Goal: Find specific page/section: Find specific page/section

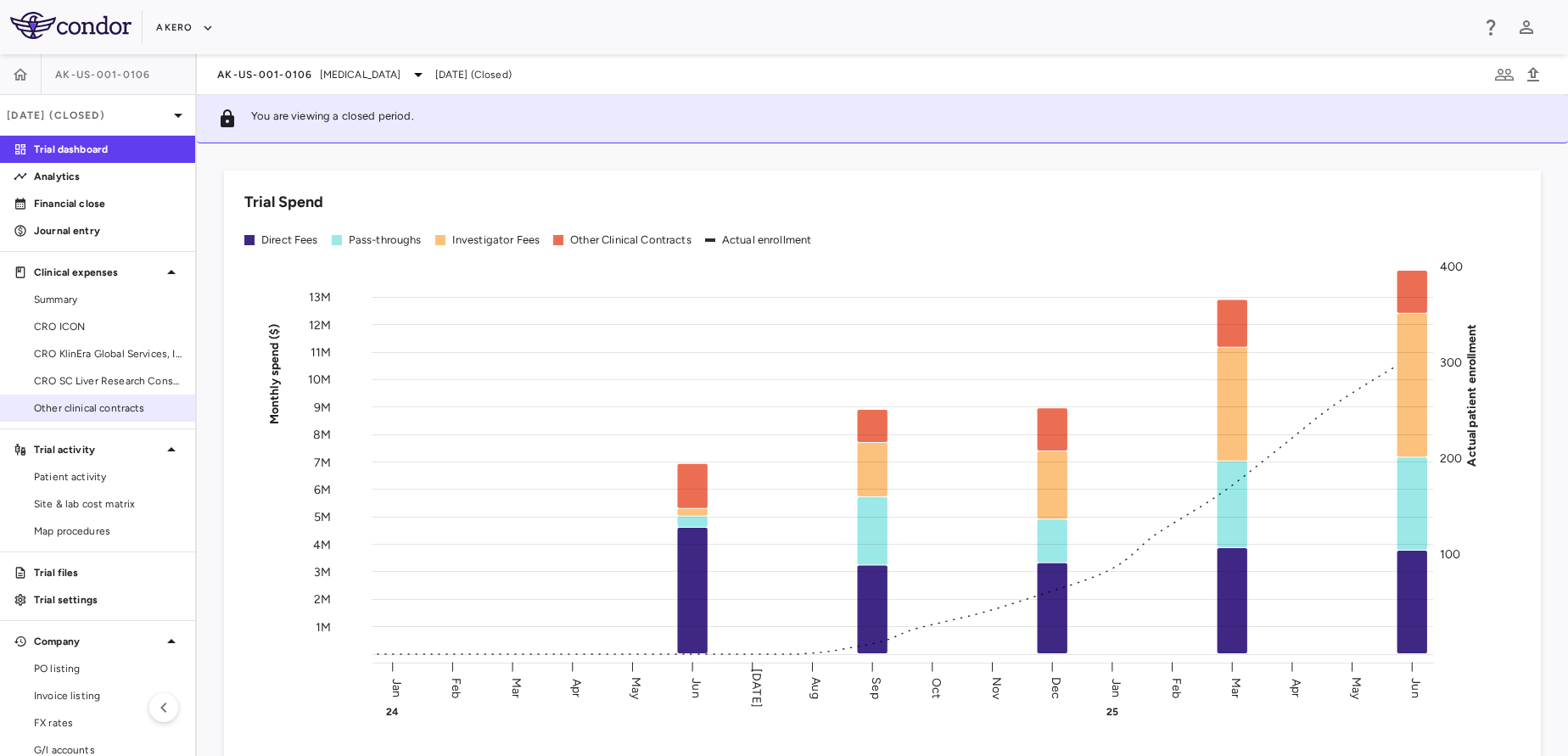
click at [48, 408] on span "Other clinical contracts" at bounding box center [107, 408] width 147 height 15
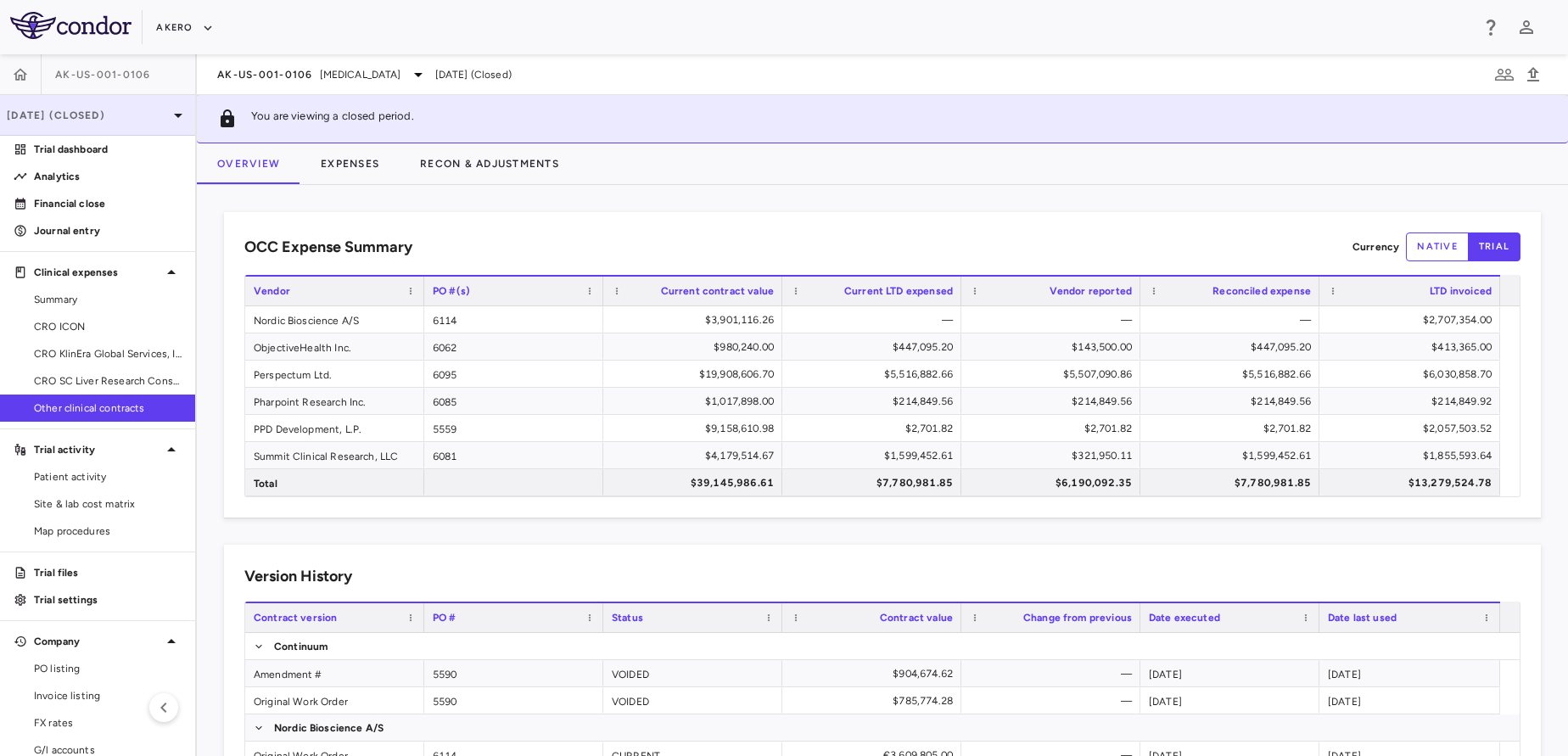
click at [99, 110] on p "[DATE] (Closed)" at bounding box center [87, 115] width 162 height 15
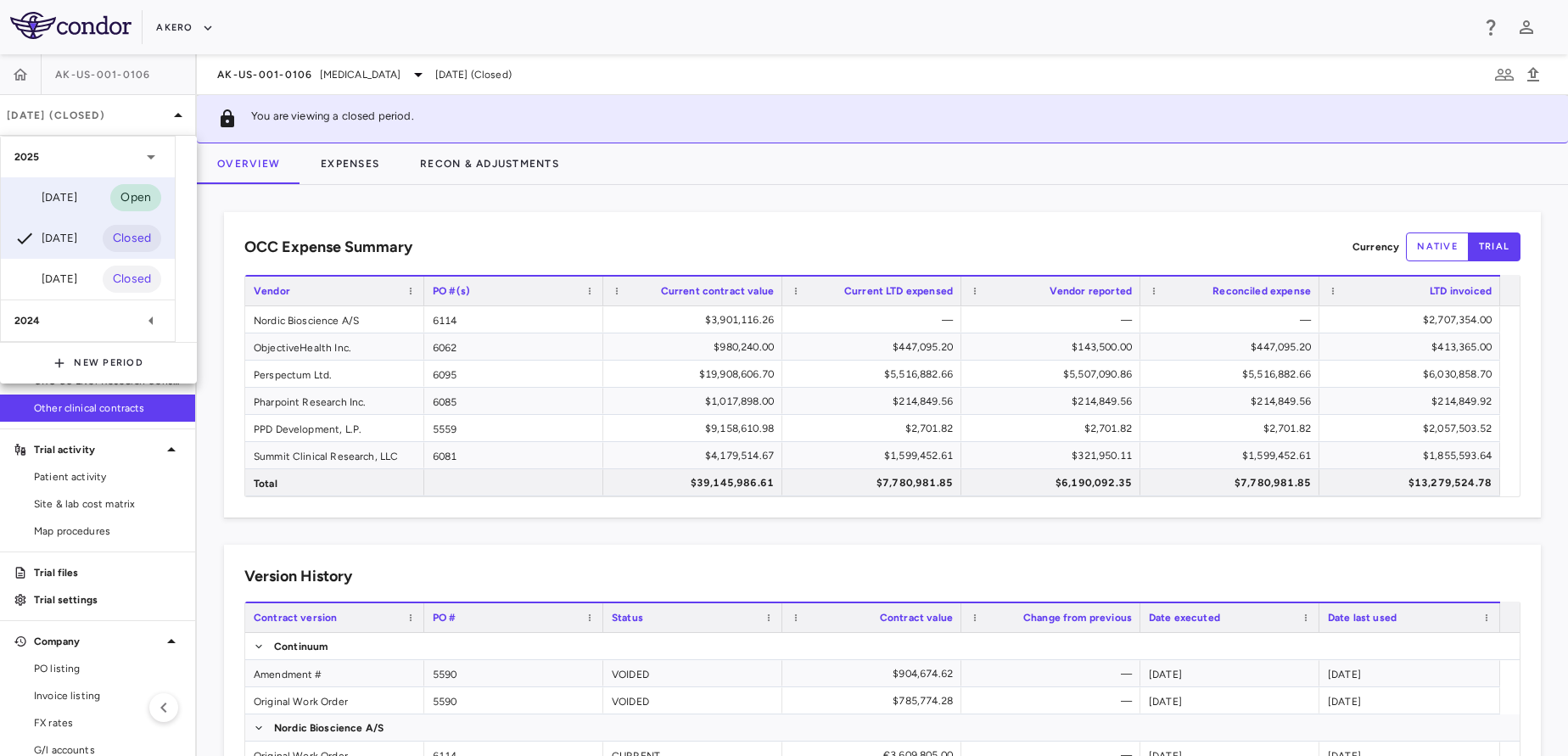
click at [43, 187] on div "[DATE]" at bounding box center [45, 197] width 63 height 20
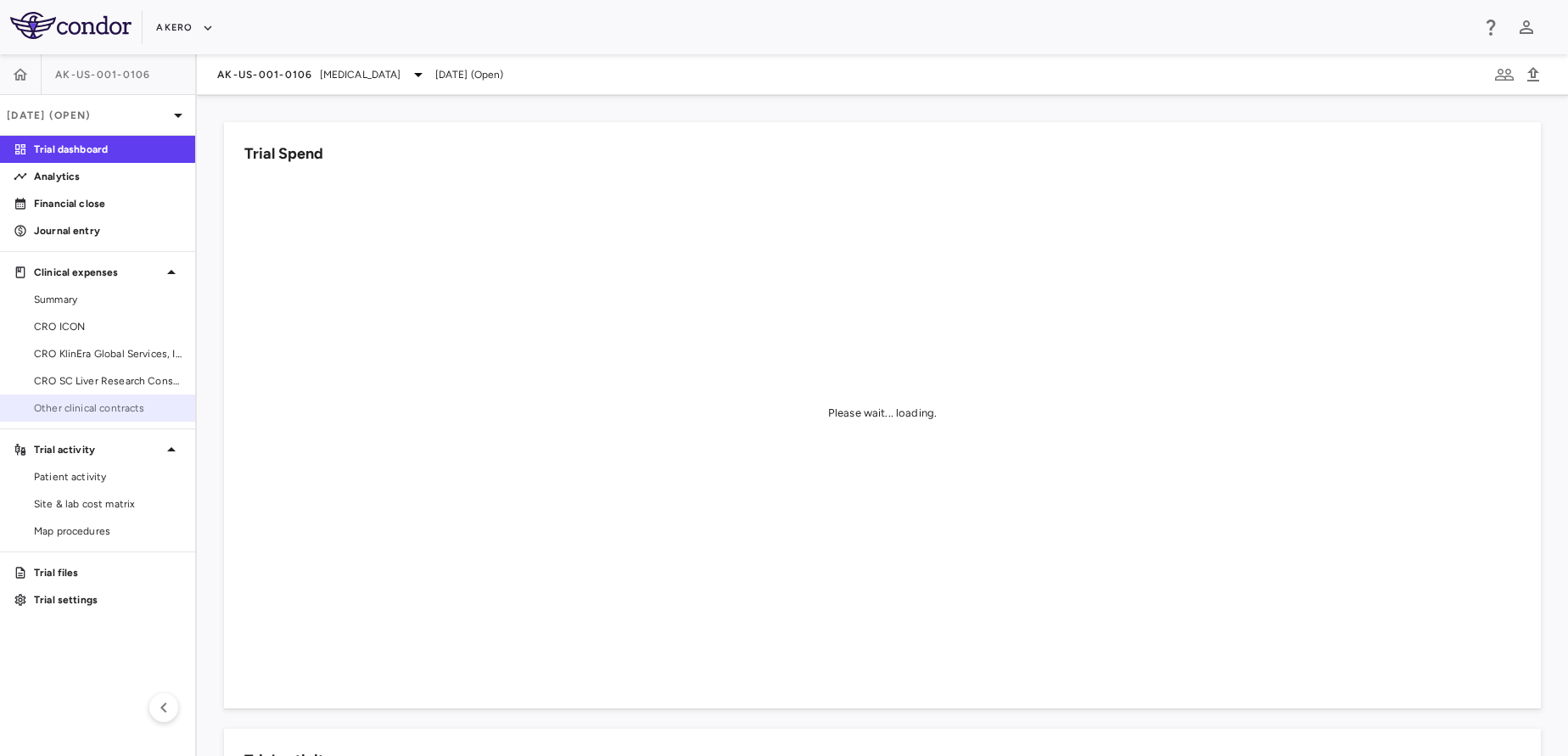
click at [47, 397] on link "Other clinical contracts" at bounding box center [97, 408] width 195 height 26
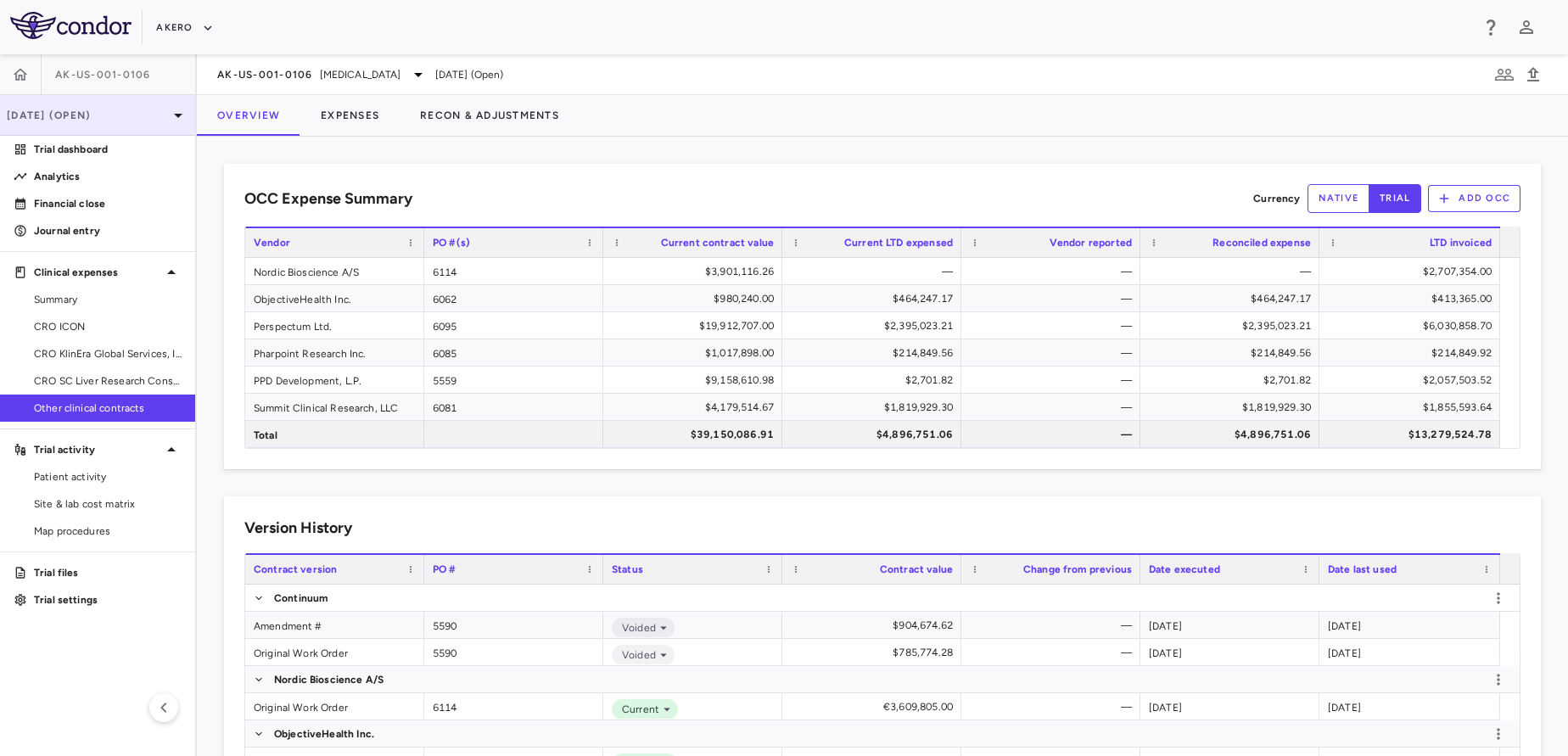
click at [81, 114] on p "[DATE] (Open)" at bounding box center [87, 115] width 162 height 15
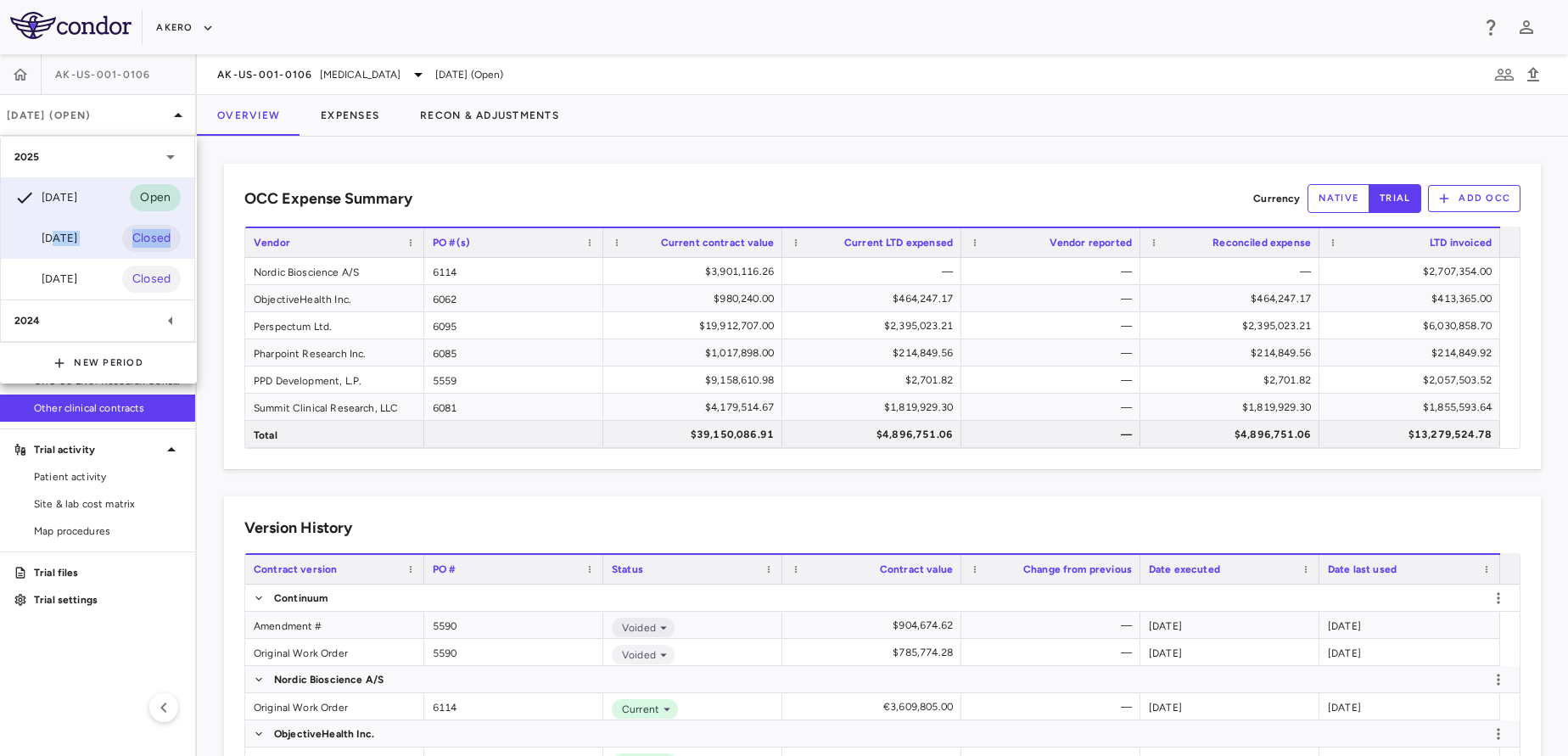
drag, startPoint x: 69, startPoint y: 260, endPoint x: 56, endPoint y: 236, distance: 27.3
click at [56, 236] on div "[DATE] Open [DATE] Closed [DATE] Closed" at bounding box center [97, 238] width 193 height 122
click at [56, 236] on div "[DATE]" at bounding box center [45, 238] width 63 height 20
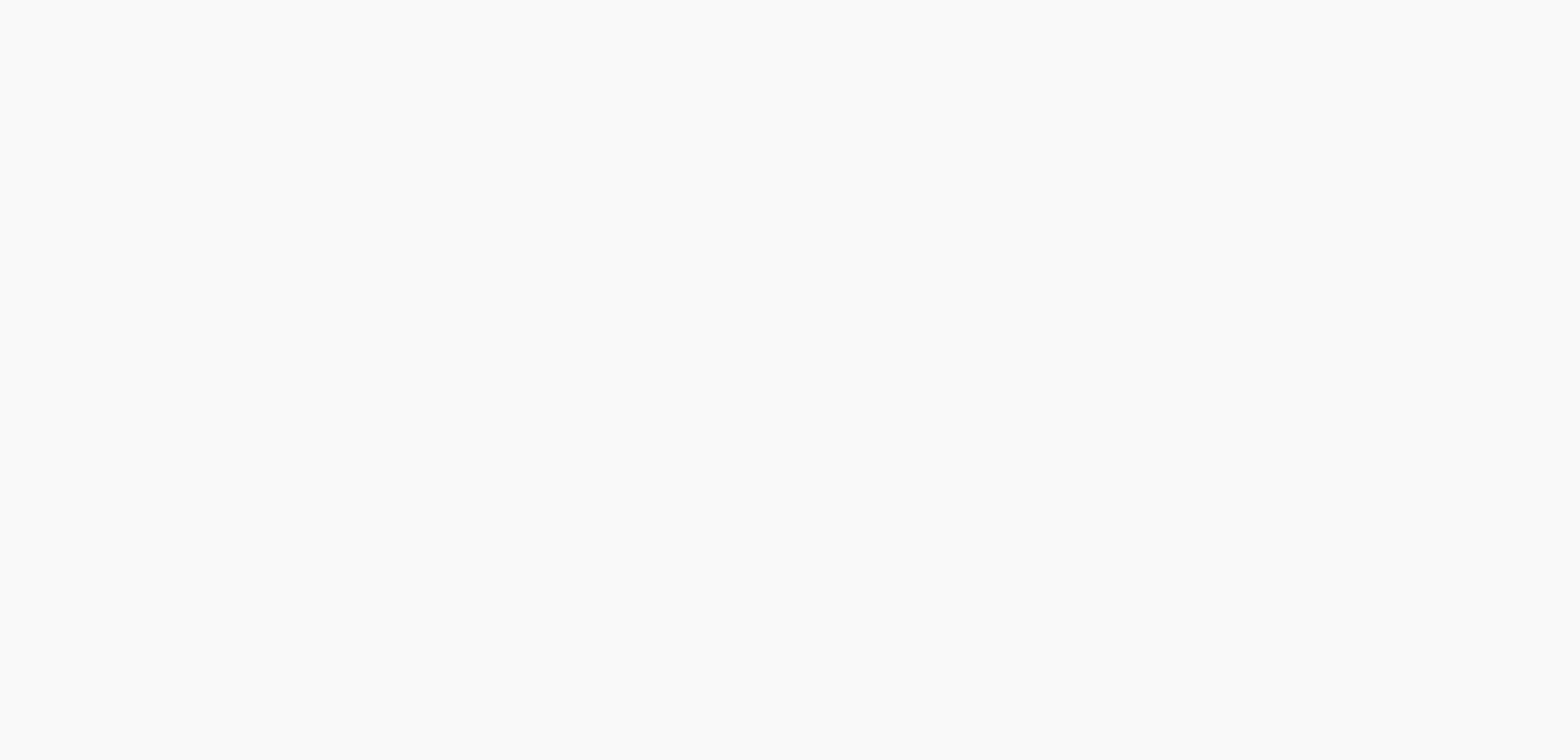
click at [56, 236] on div at bounding box center [784, 378] width 1568 height 756
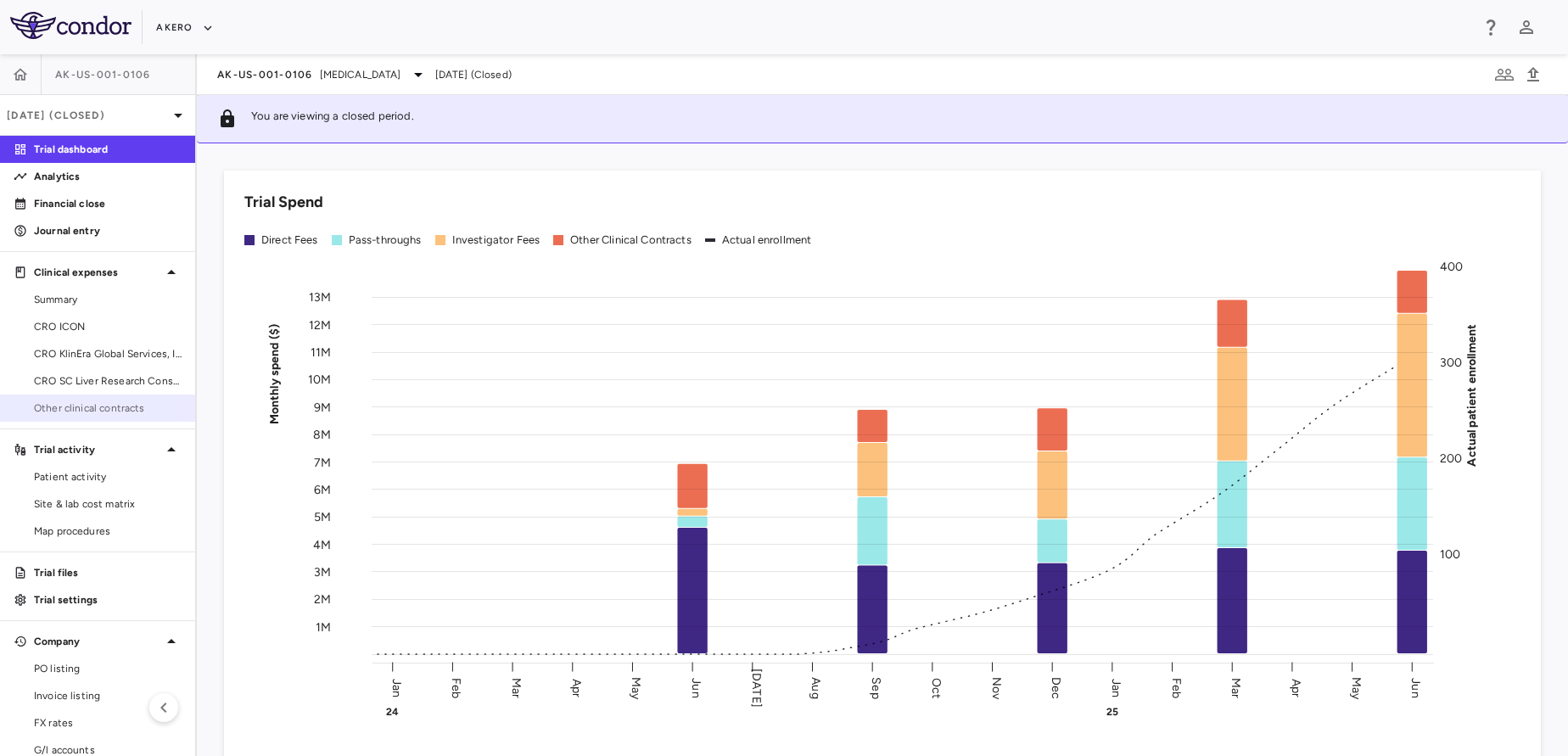
click at [87, 404] on span "Other clinical contracts" at bounding box center [107, 408] width 147 height 15
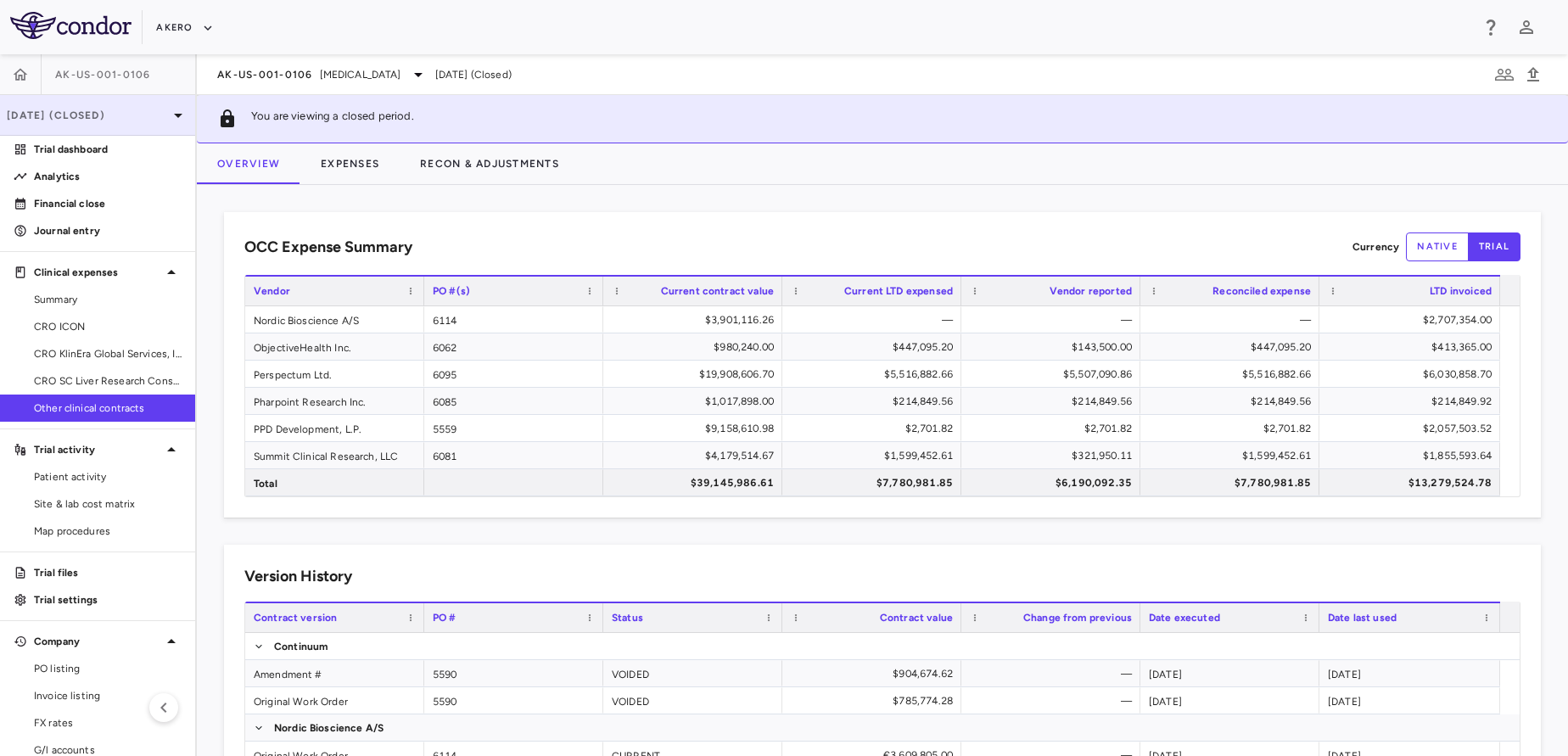
click at [123, 109] on p "[DATE] (Closed)" at bounding box center [87, 115] width 162 height 15
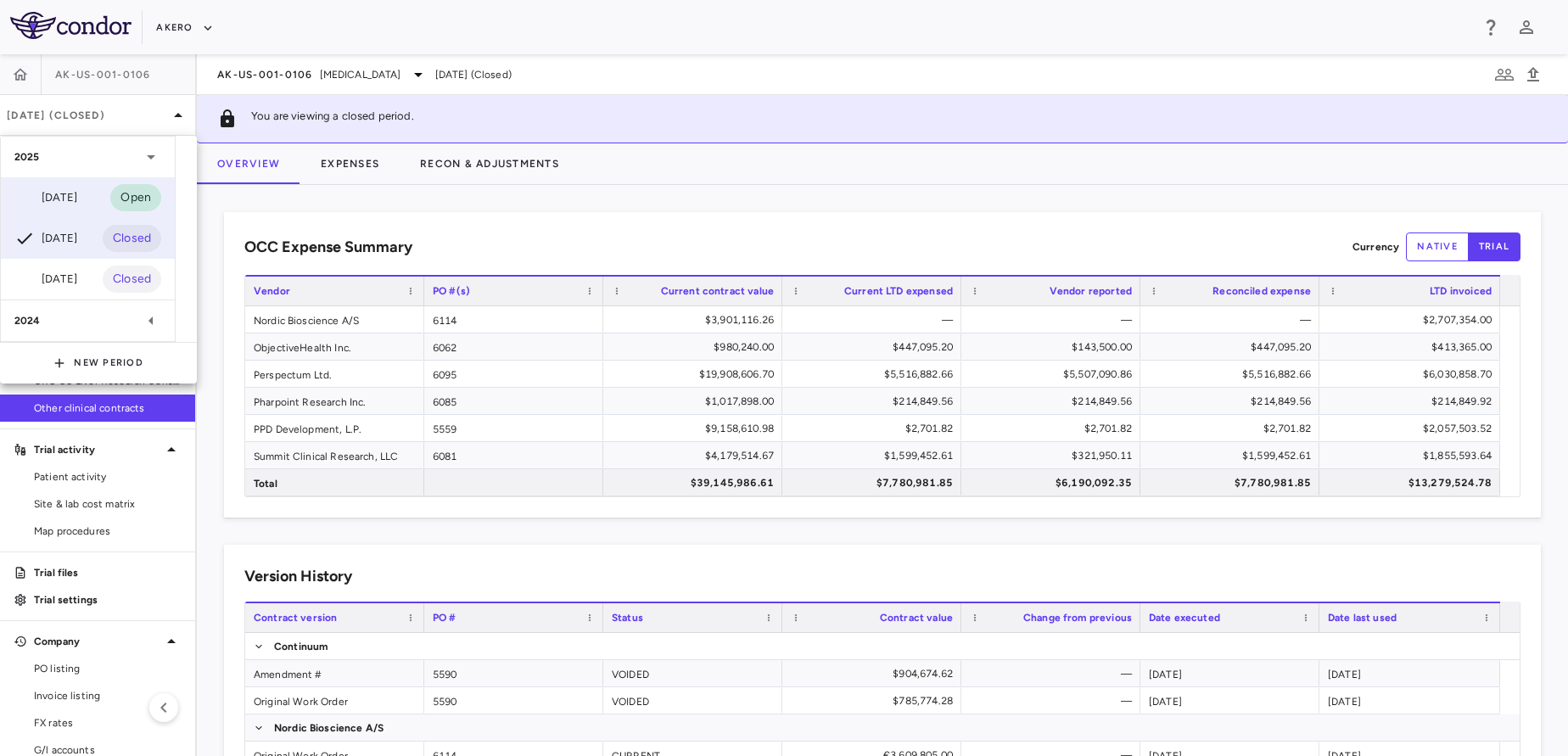
click at [44, 201] on div "[DATE]" at bounding box center [45, 197] width 63 height 20
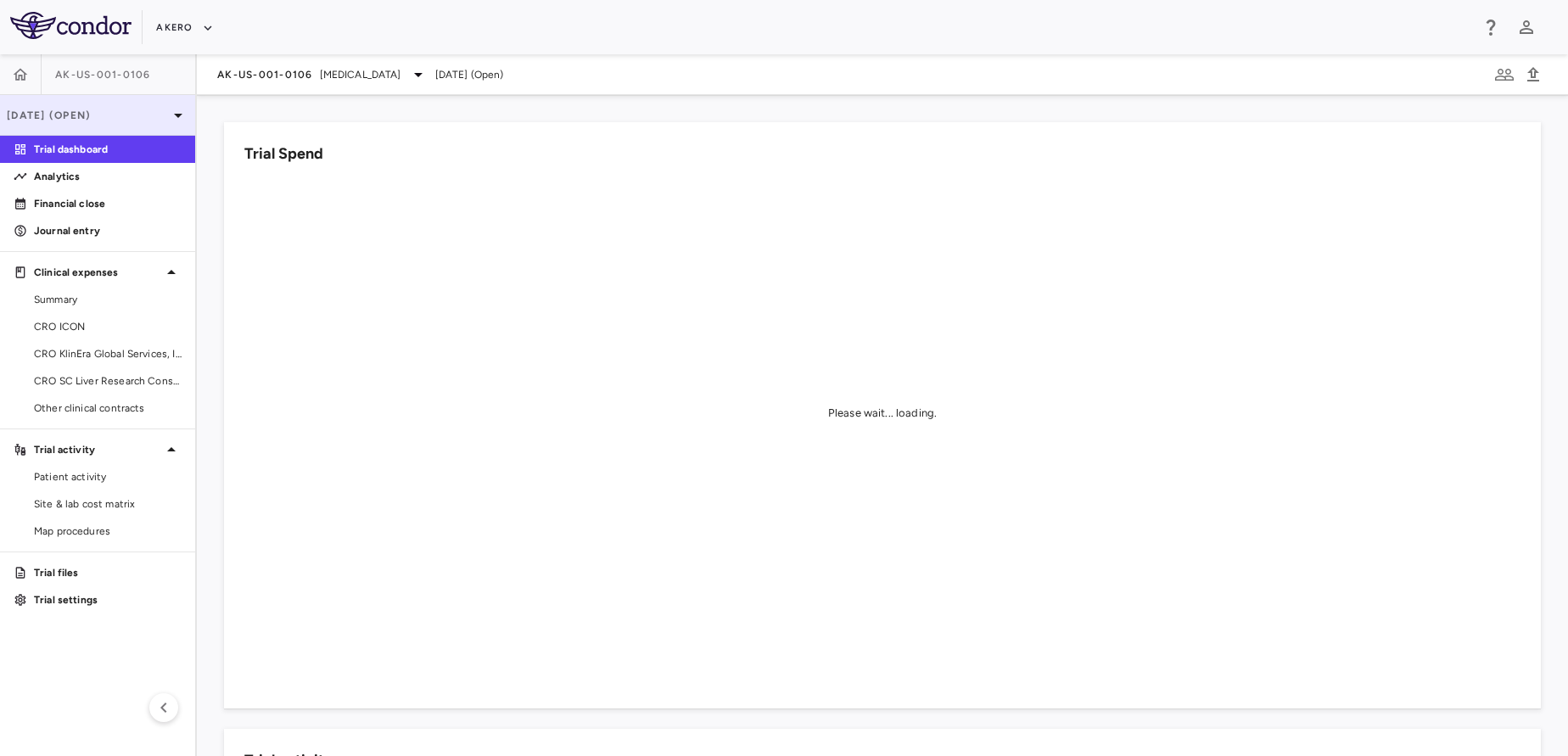
click at [73, 98] on div "[DATE] (Open)" at bounding box center [97, 116] width 195 height 41
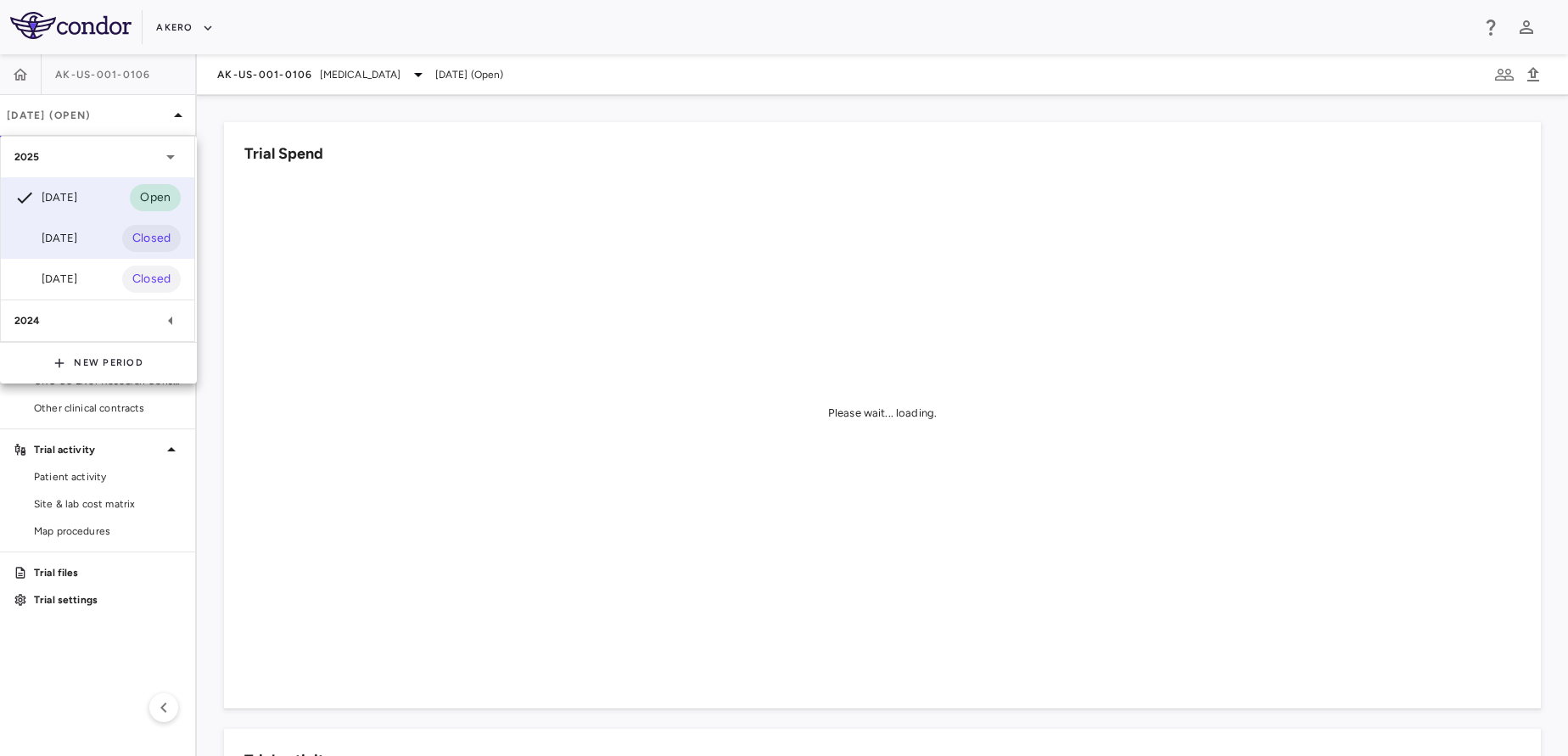
click at [48, 246] on div "[DATE]" at bounding box center [45, 238] width 63 height 20
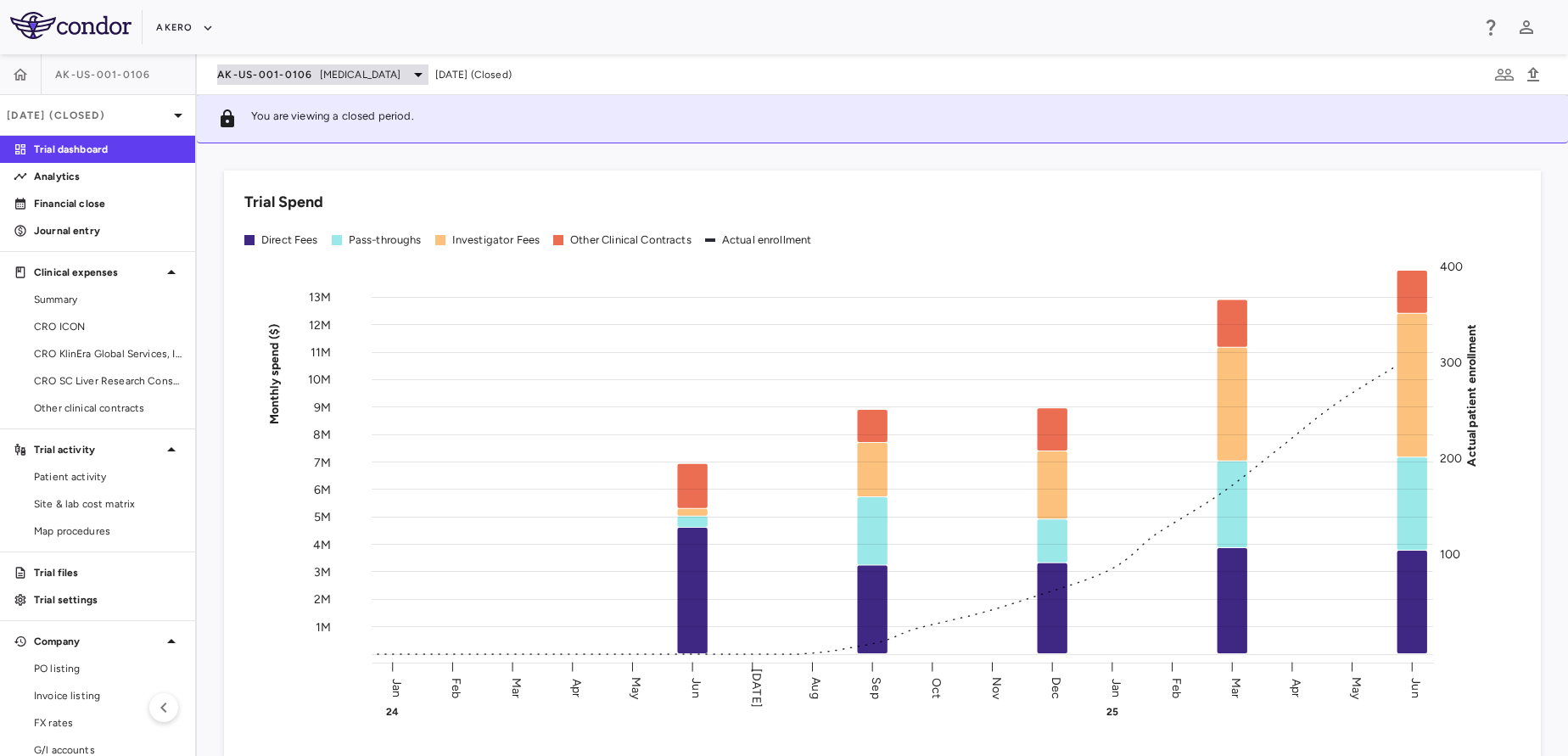
click at [310, 74] on span "AK-US-001-0106" at bounding box center [265, 74] width 96 height 13
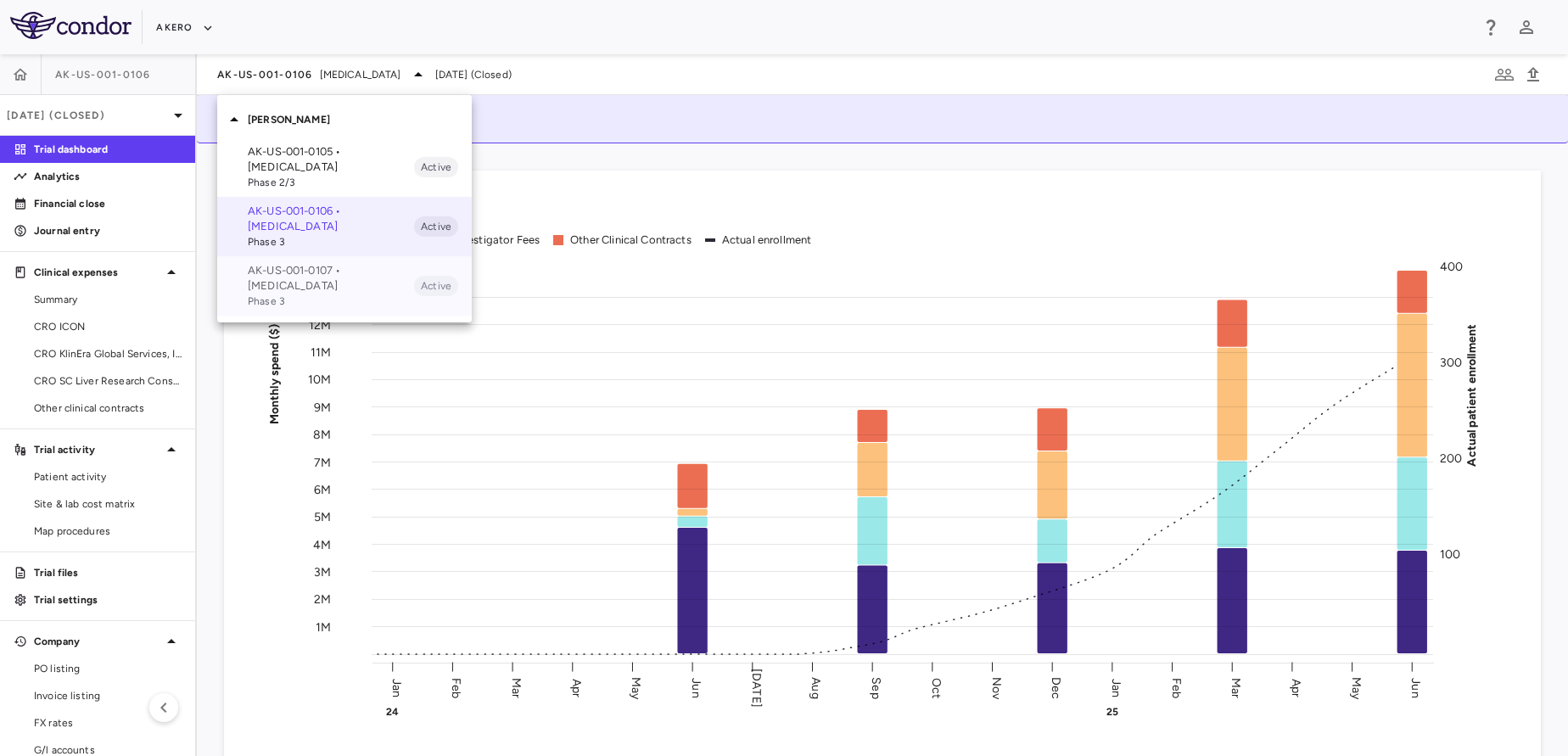
click at [272, 286] on p "AK-US-001-0107 • [MEDICAL_DATA]" at bounding box center [331, 278] width 166 height 31
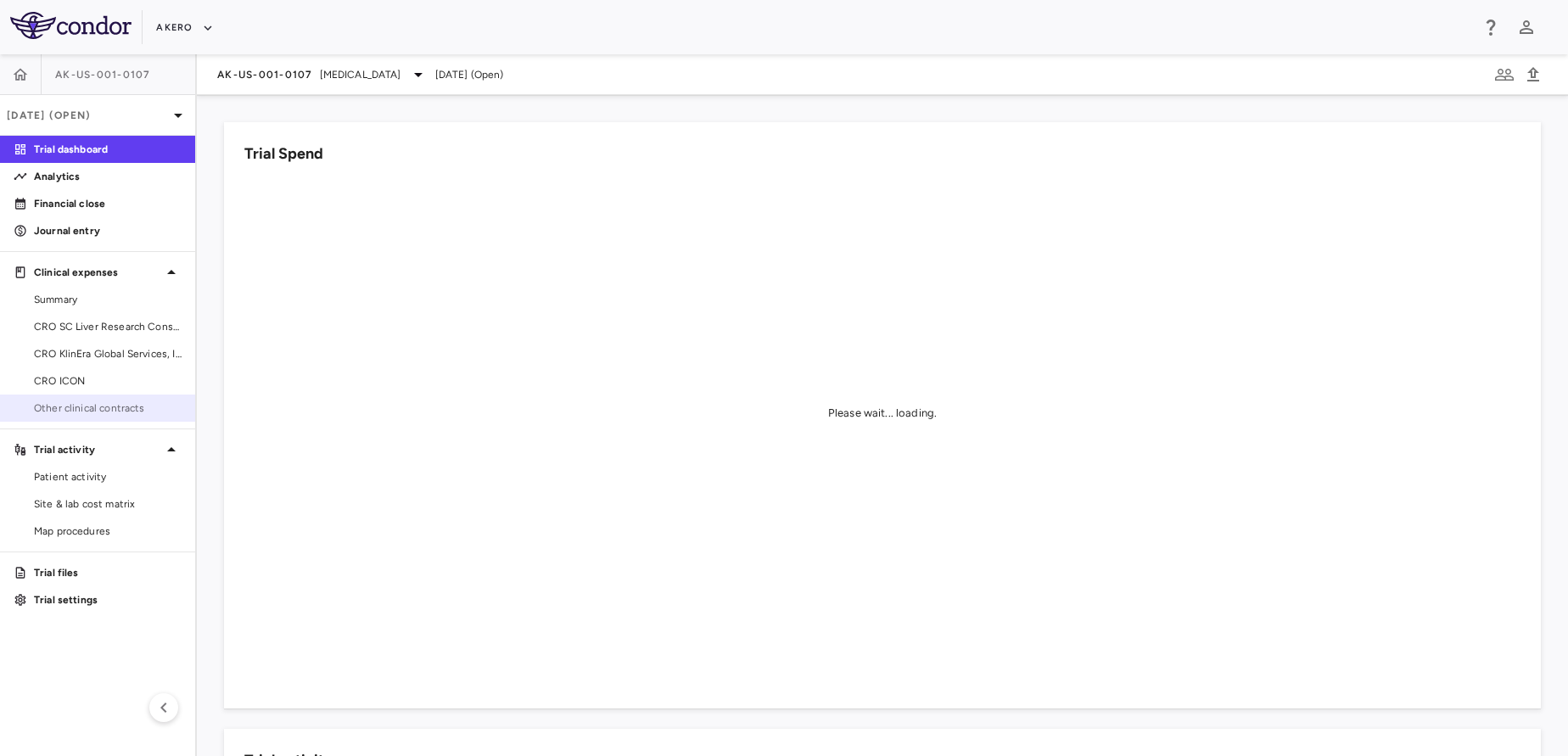
click at [89, 400] on link "Other clinical contracts" at bounding box center [97, 408] width 195 height 26
